Goal: Navigation & Orientation: Find specific page/section

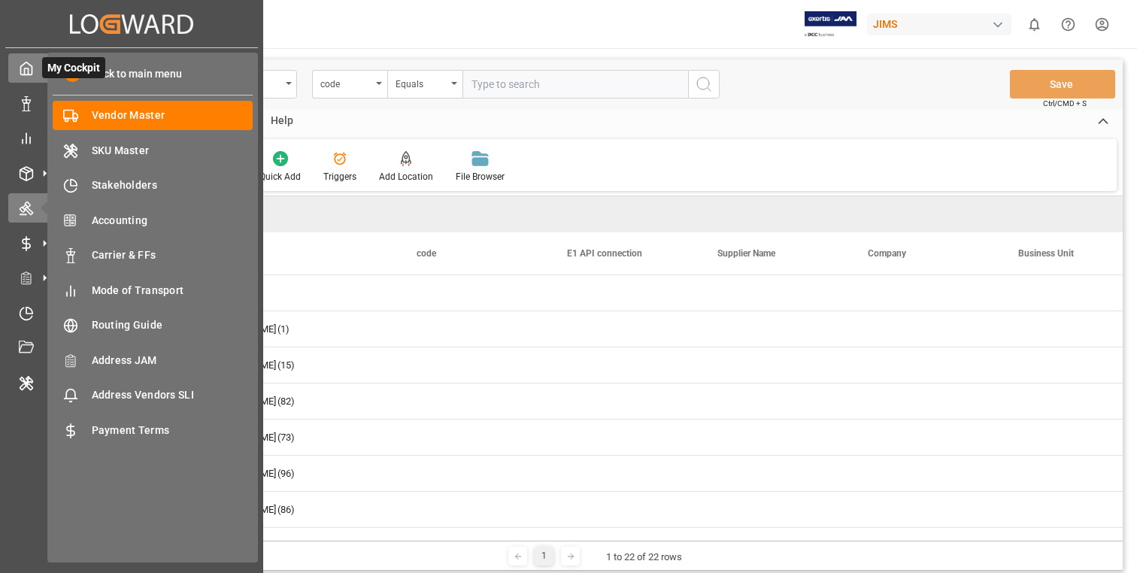
click at [29, 70] on icon at bounding box center [26, 68] width 15 height 15
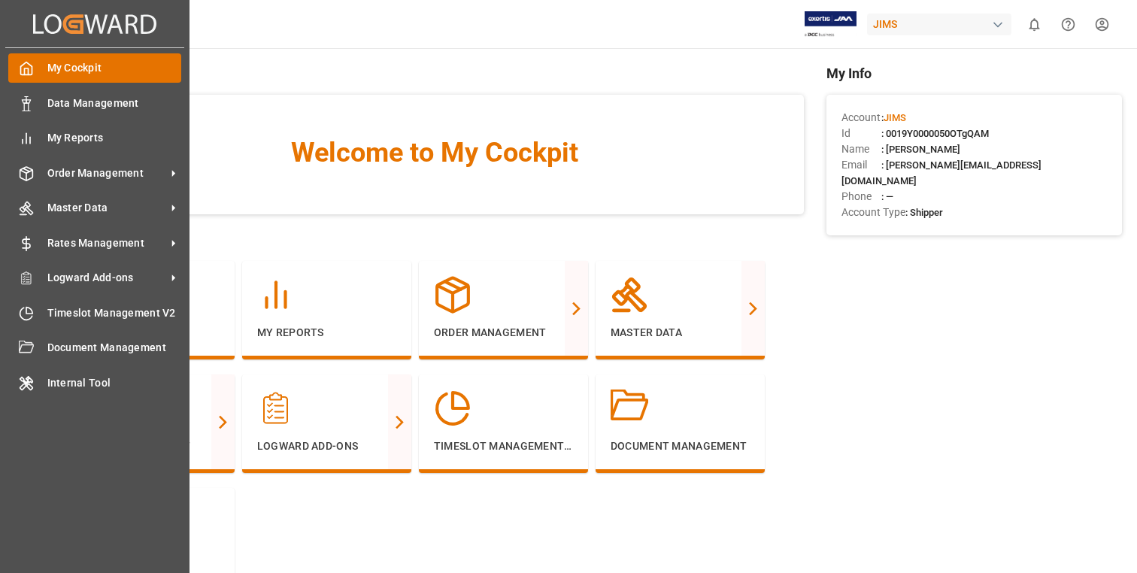
click at [23, 73] on icon at bounding box center [26, 68] width 15 height 15
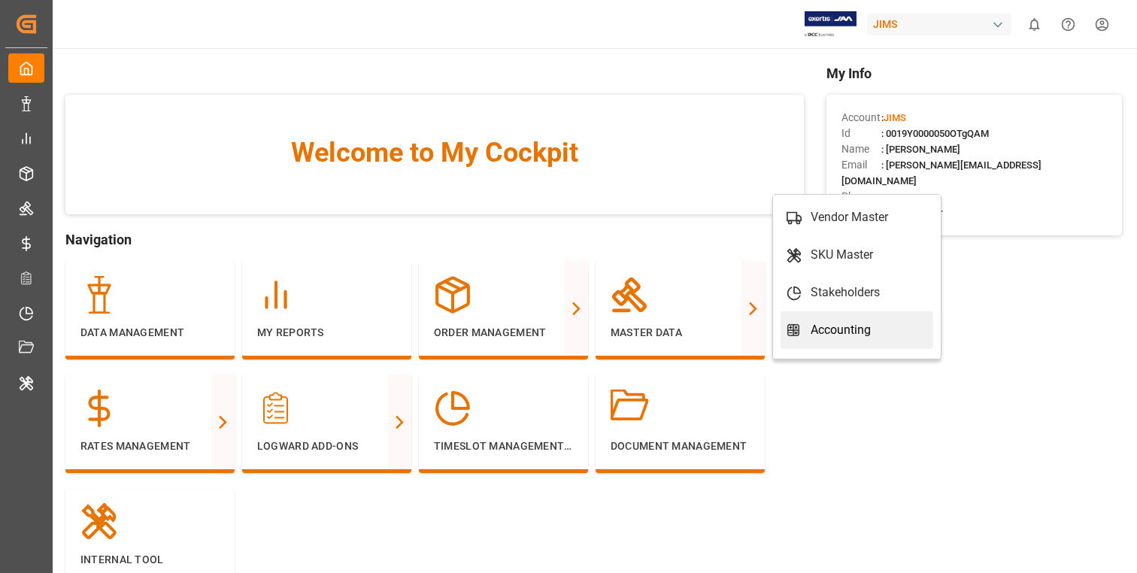
click at [861, 317] on link "Accounting" at bounding box center [857, 330] width 153 height 38
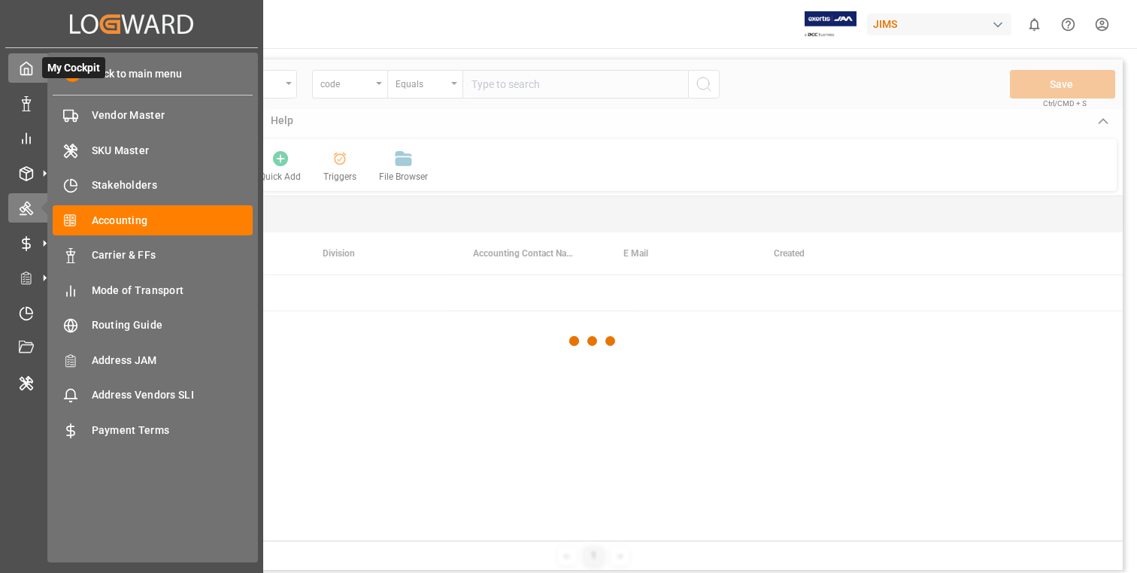
click at [32, 73] on icon at bounding box center [26, 68] width 11 height 13
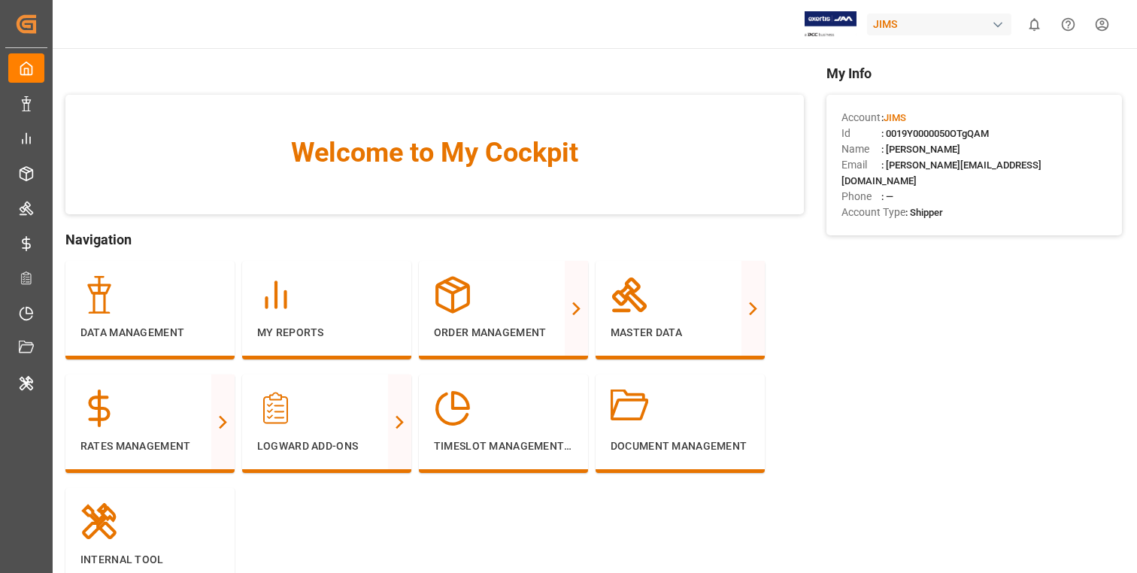
click at [891, 306] on div "My Info Account : [PERSON_NAME] Id : 0019Y0000050OTgQAM Name : [PERSON_NAME] Em…" at bounding box center [975, 347] width 296 height 569
click at [892, 345] on div "My Info Account : [PERSON_NAME] Id : 0019Y0000050OTgQAM Name : [PERSON_NAME] Em…" at bounding box center [975, 347] width 296 height 569
